Goal: Information Seeking & Learning: Learn about a topic

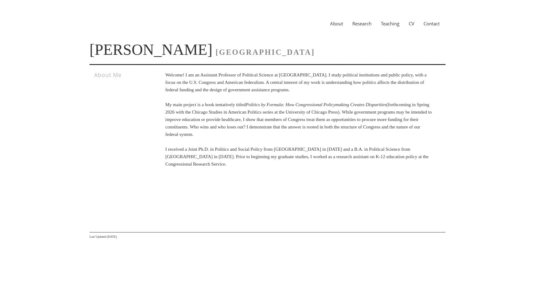
click at [411, 23] on link "CV" at bounding box center [411, 23] width 15 height 6
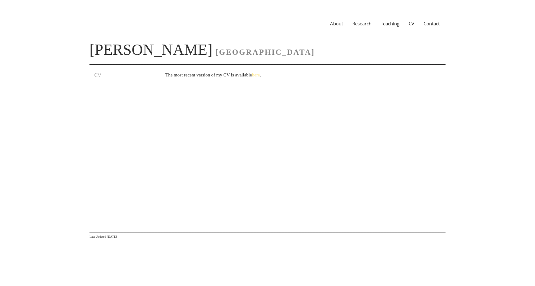
click at [260, 76] on link "here" at bounding box center [256, 74] width 8 height 5
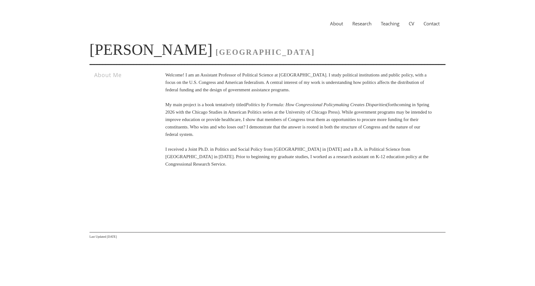
click at [358, 24] on link "Research" at bounding box center [361, 23] width 28 height 6
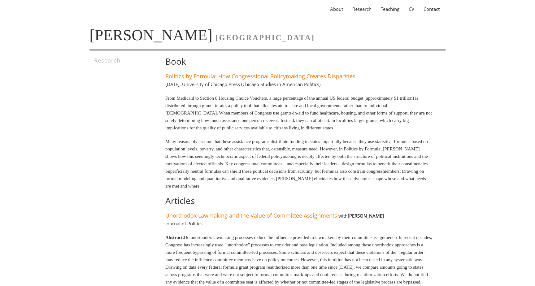
scroll to position [16, 0]
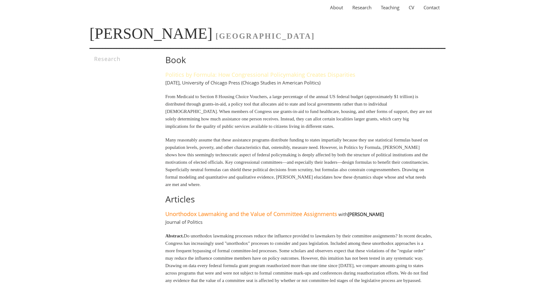
click at [273, 75] on link "Politics by Formula: How Congressional Policymaking Creates Disparities" at bounding box center [260, 74] width 190 height 7
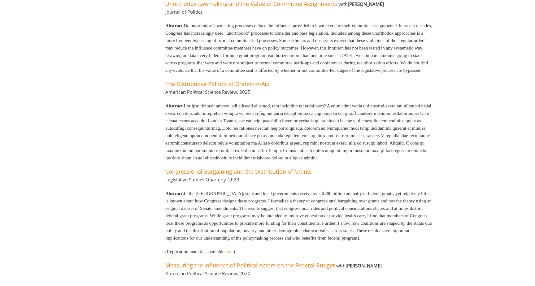
scroll to position [228, 0]
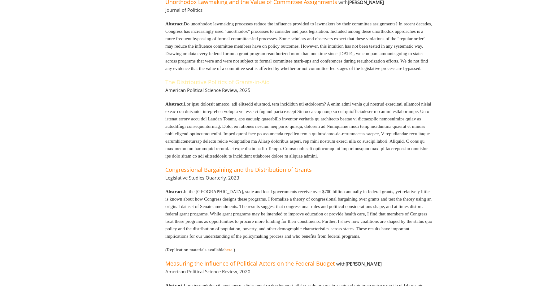
click at [252, 86] on link "The Distributive Politics of Grants-in-Aid" at bounding box center [217, 81] width 104 height 7
